Goal: Task Accomplishment & Management: Complete application form

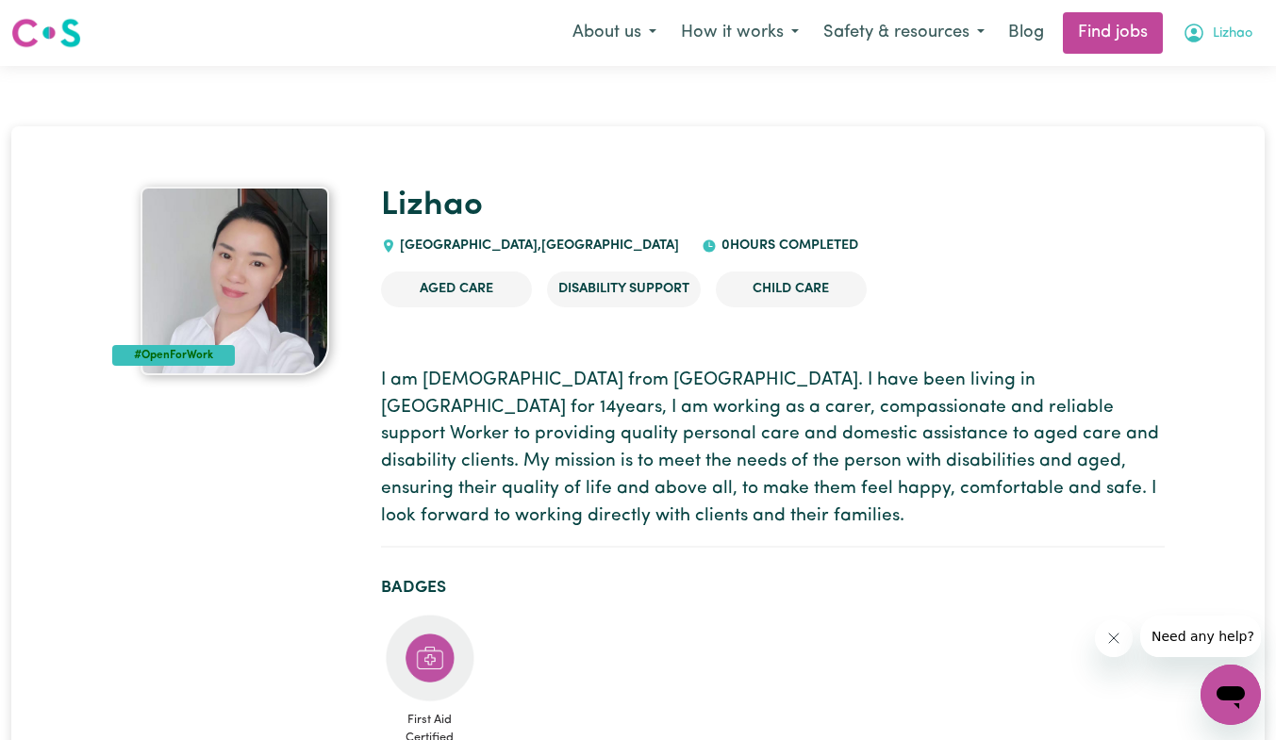
click at [1218, 41] on span "Lizhao" at bounding box center [1232, 34] width 40 height 21
click at [1181, 108] on link "My Dashboard" at bounding box center [1188, 109] width 149 height 36
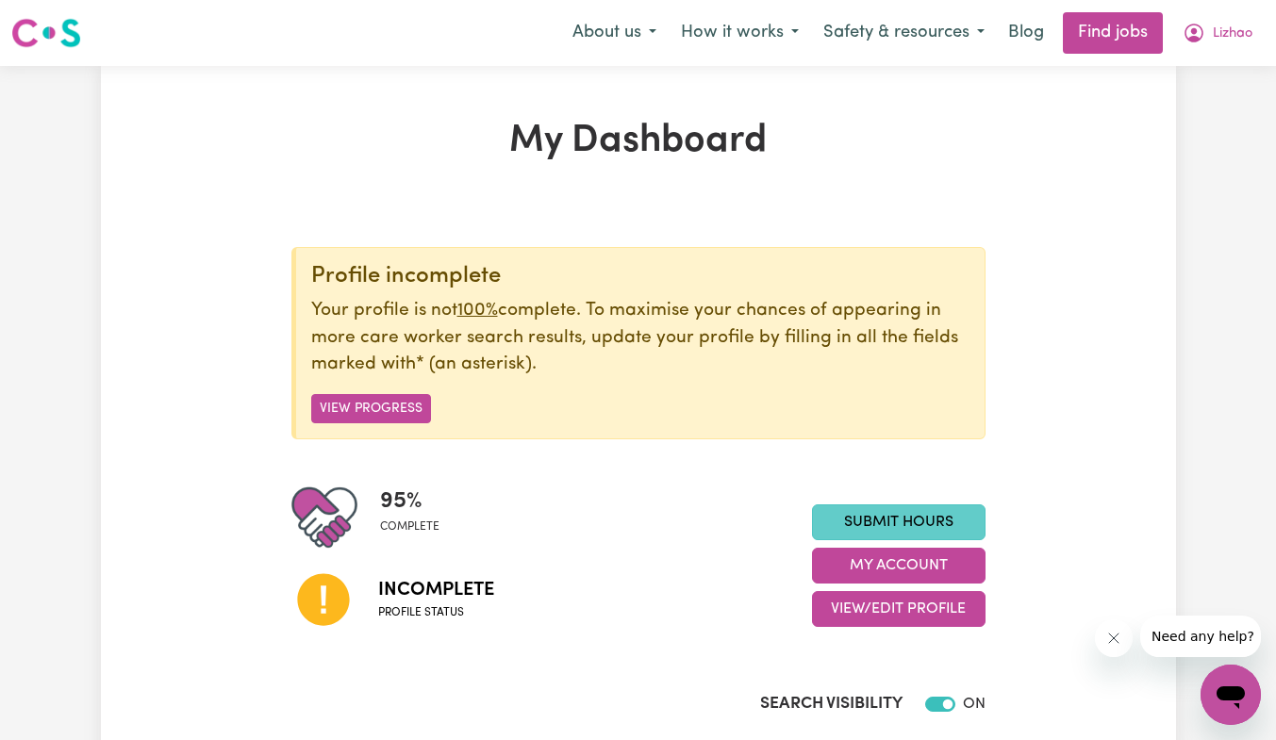
click at [891, 519] on link "Submit Hours" at bounding box center [898, 522] width 173 height 36
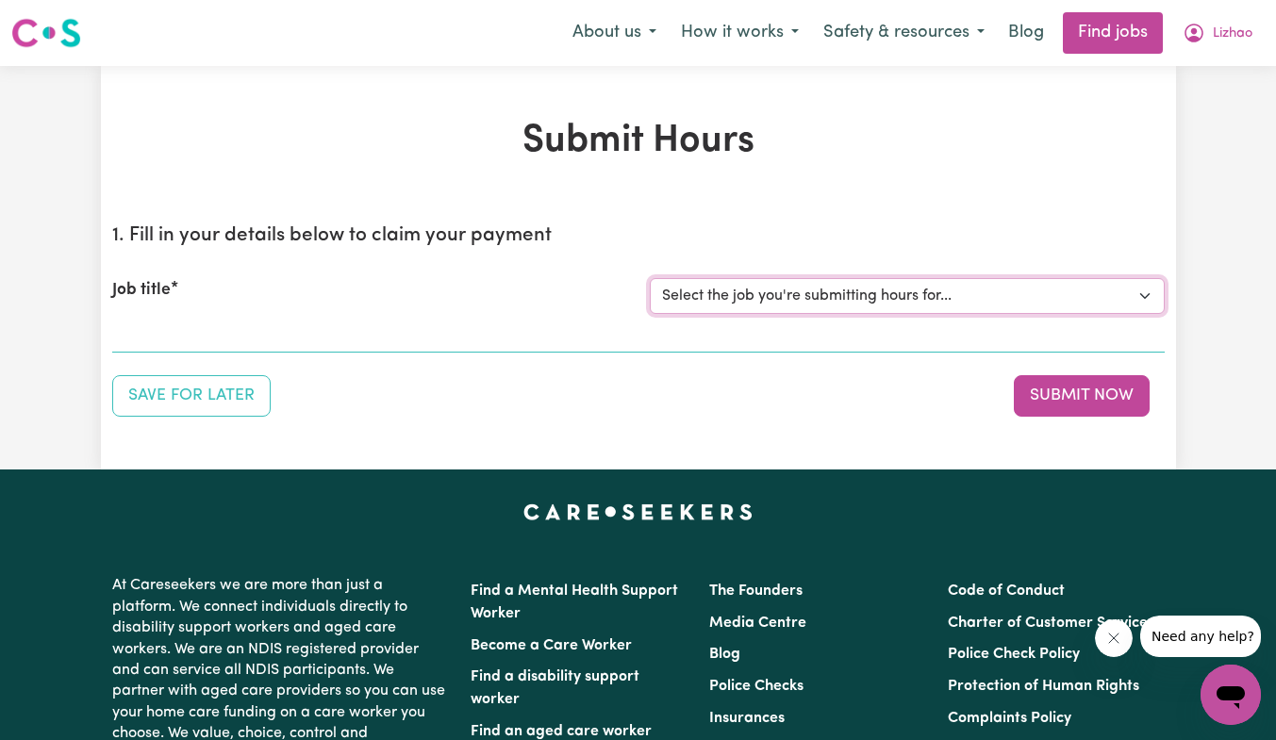
click at [1149, 299] on select "Select the job you're submitting hours for..." at bounding box center [907, 296] width 515 height 36
click at [1098, 414] on button "Submit Now" at bounding box center [1081, 395] width 136 height 41
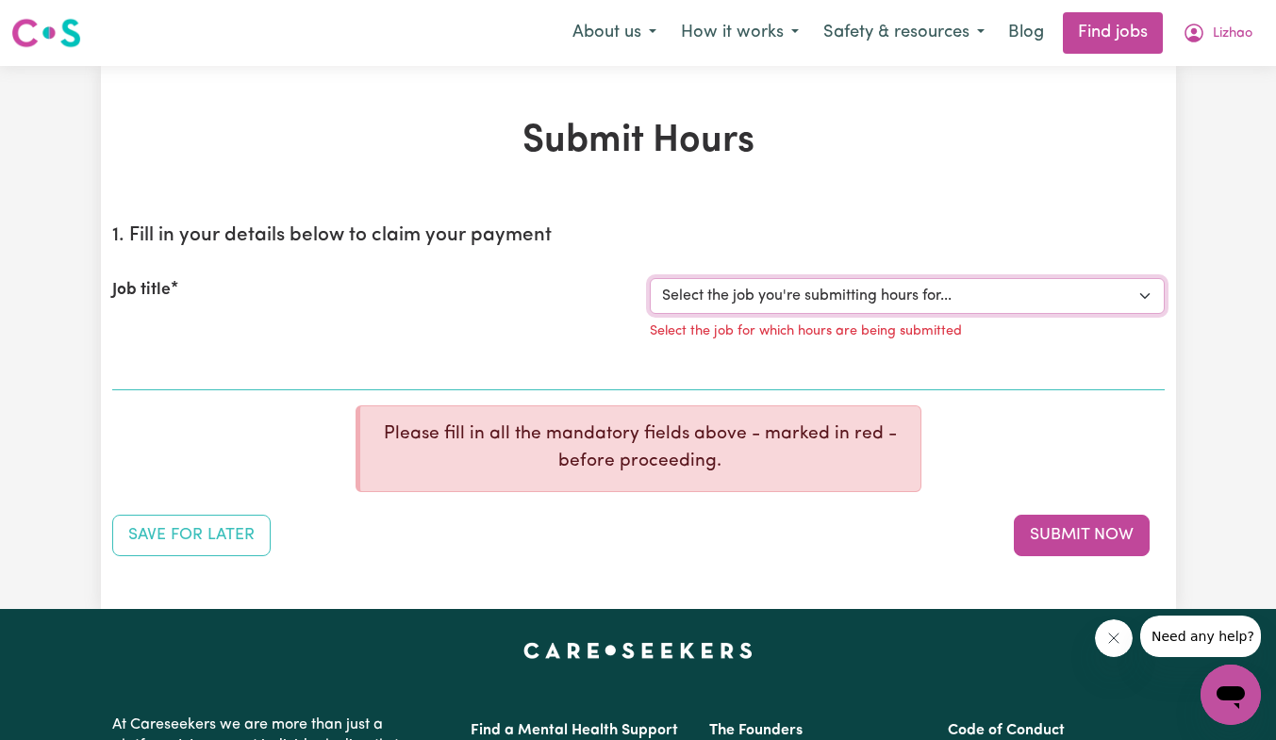
click at [1146, 292] on select "Select the job you're submitting hours for..." at bounding box center [907, 296] width 515 height 36
click at [404, 173] on div "Submit Hours 1. Fill in your details below to claim your payment Job title Sele…" at bounding box center [638, 337] width 1075 height 437
